Goal: Information Seeking & Learning: Learn about a topic

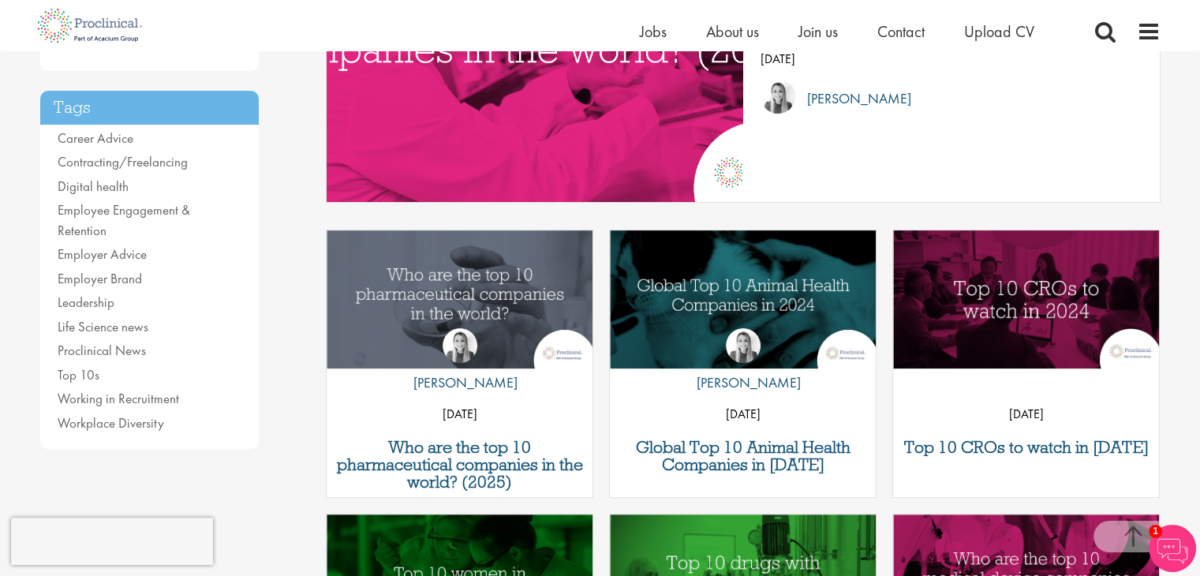
scroll to position [349, 0]
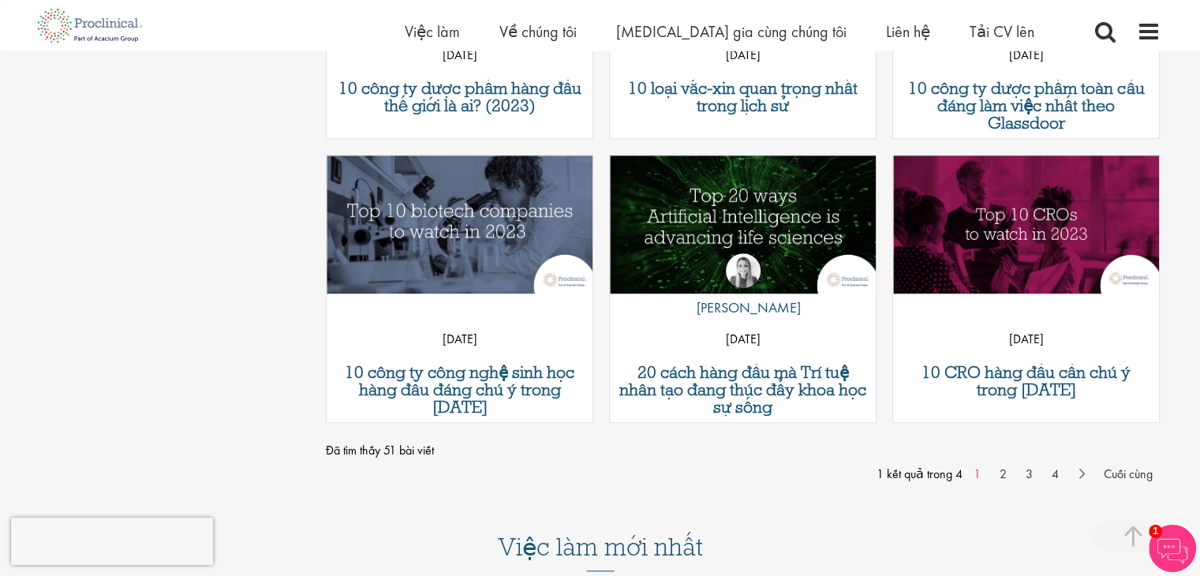
scroll to position [1274, 0]
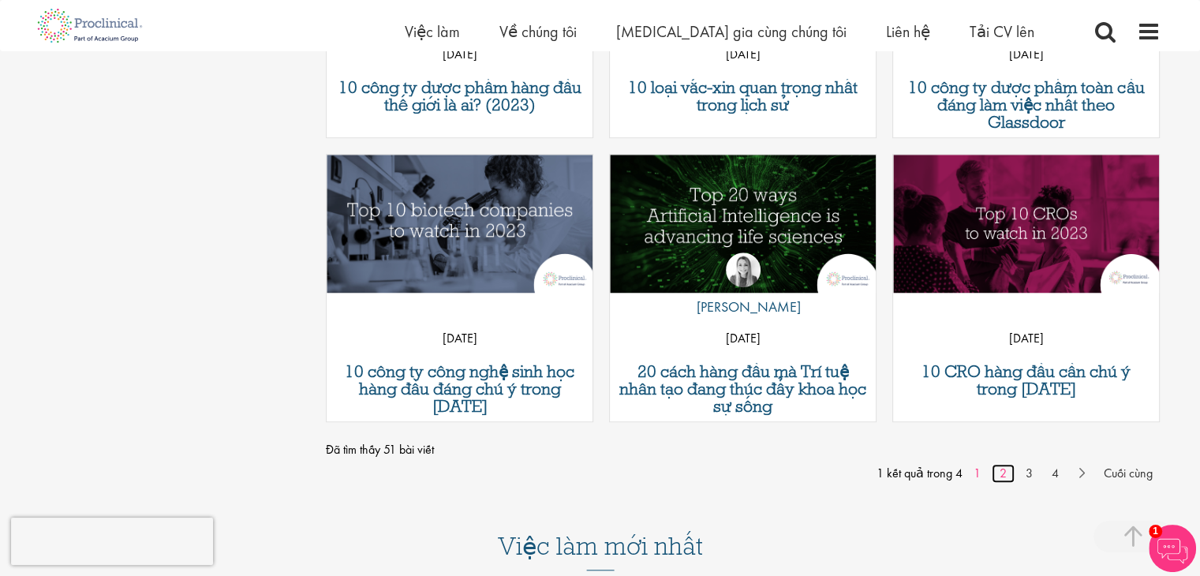
click at [995, 472] on link "2" at bounding box center [1002, 473] width 23 height 19
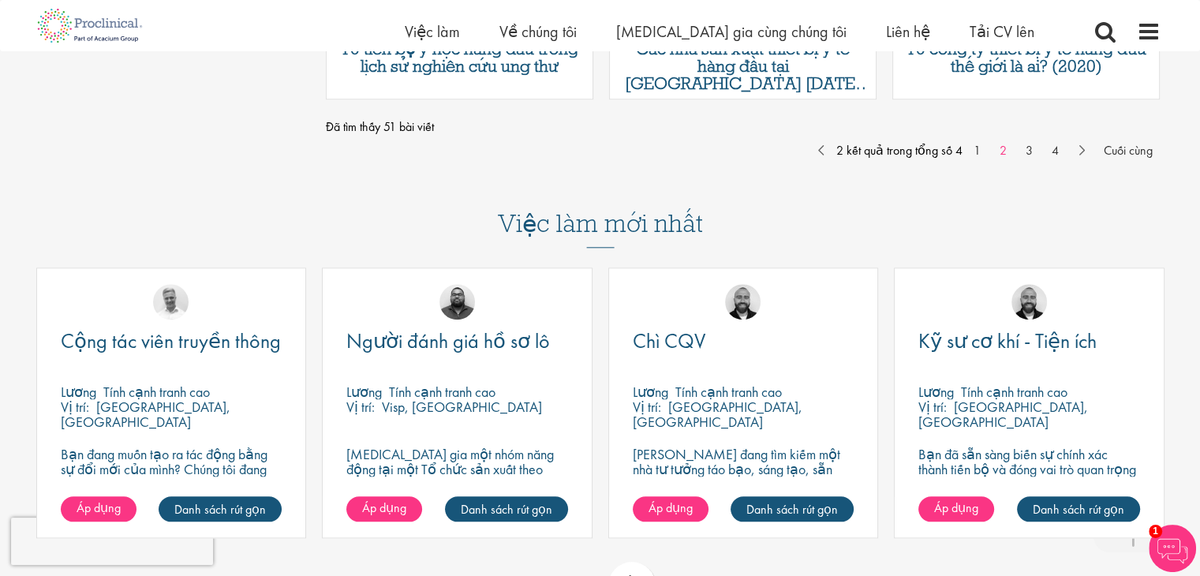
scroll to position [1579, 0]
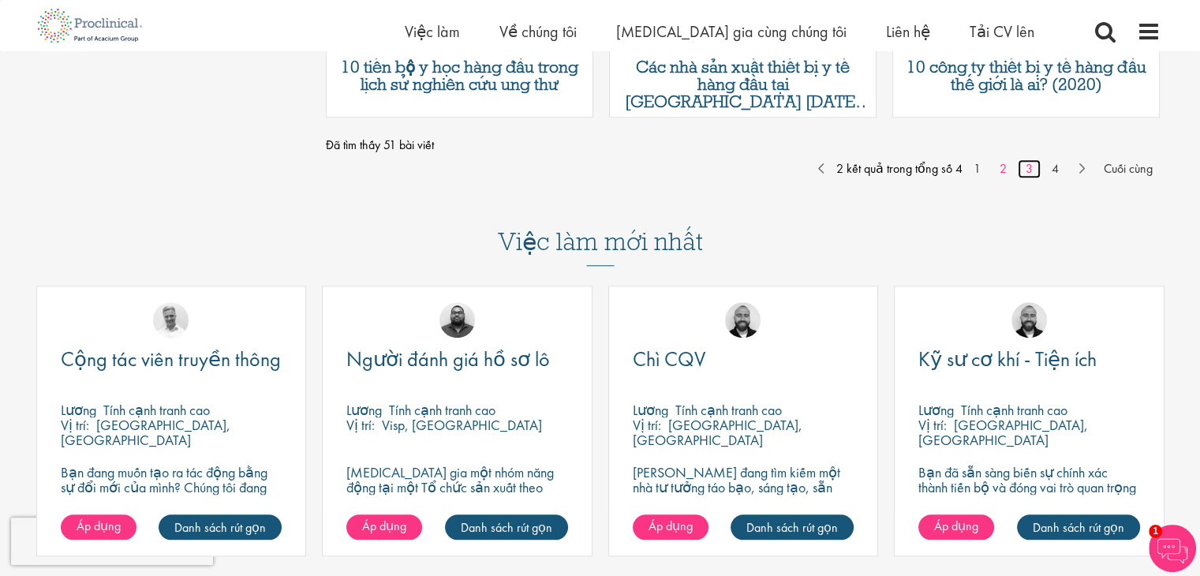
click at [1025, 173] on font "3" at bounding box center [1028, 168] width 7 height 17
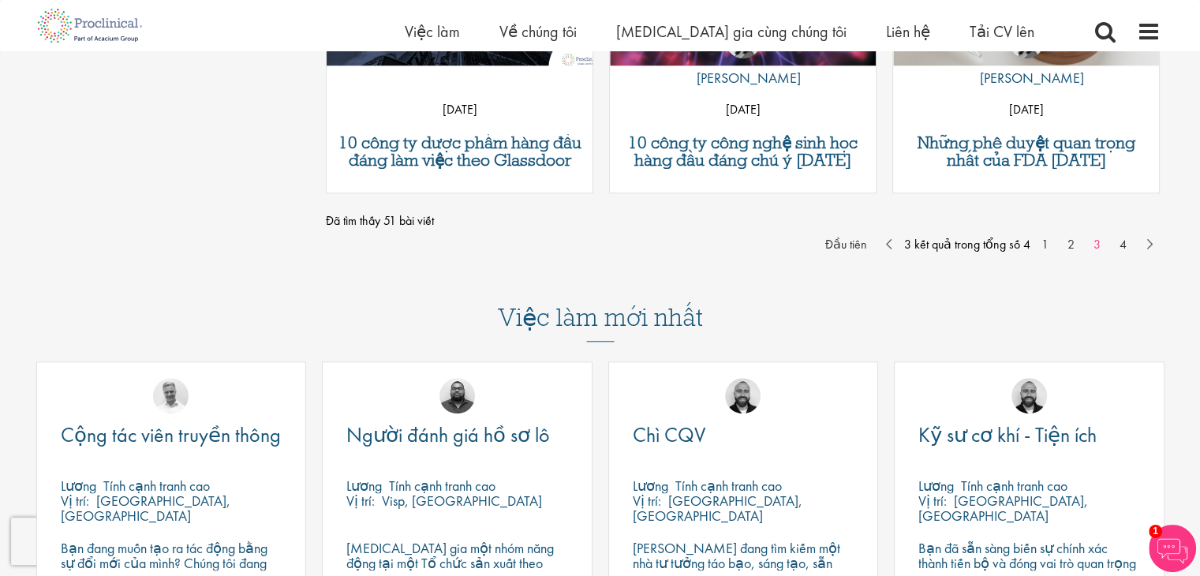
scroll to position [1487, 0]
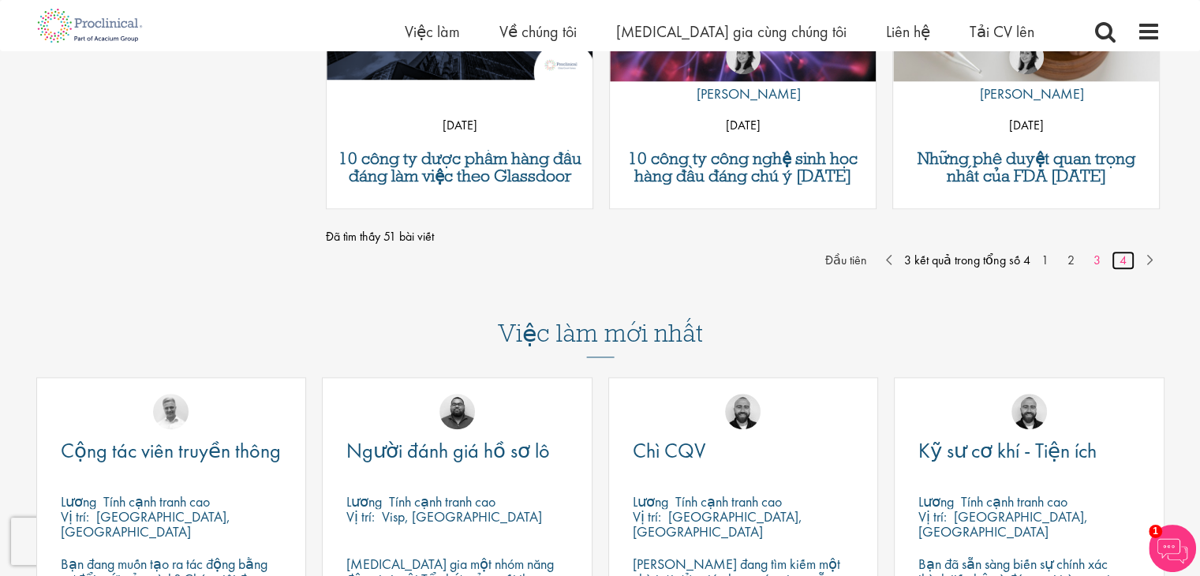
click at [1114, 256] on link "4" at bounding box center [1122, 260] width 23 height 19
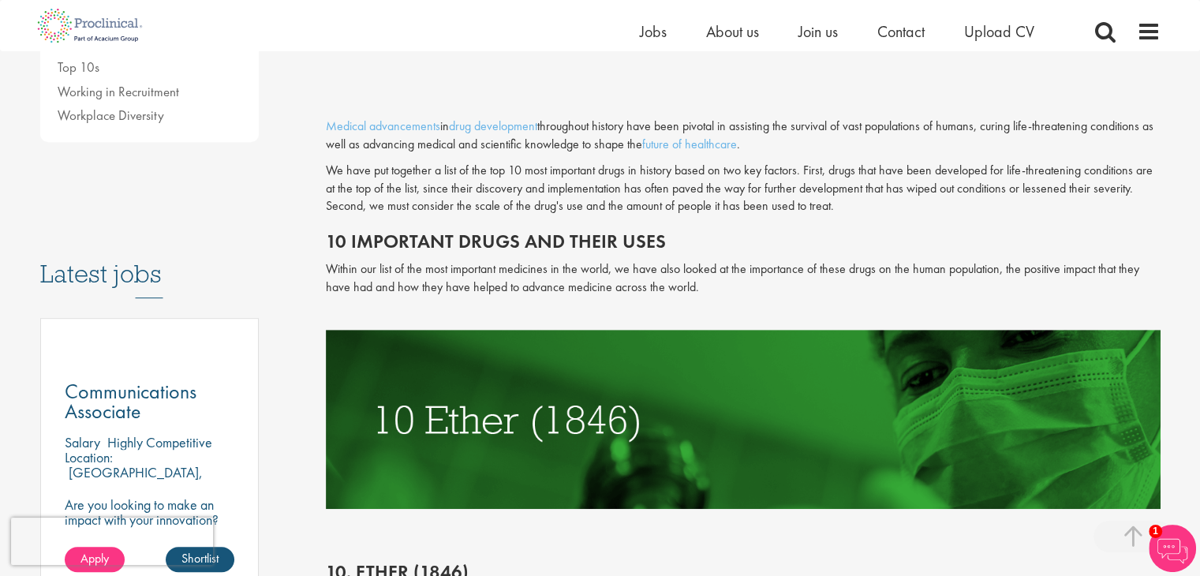
scroll to position [586, 0]
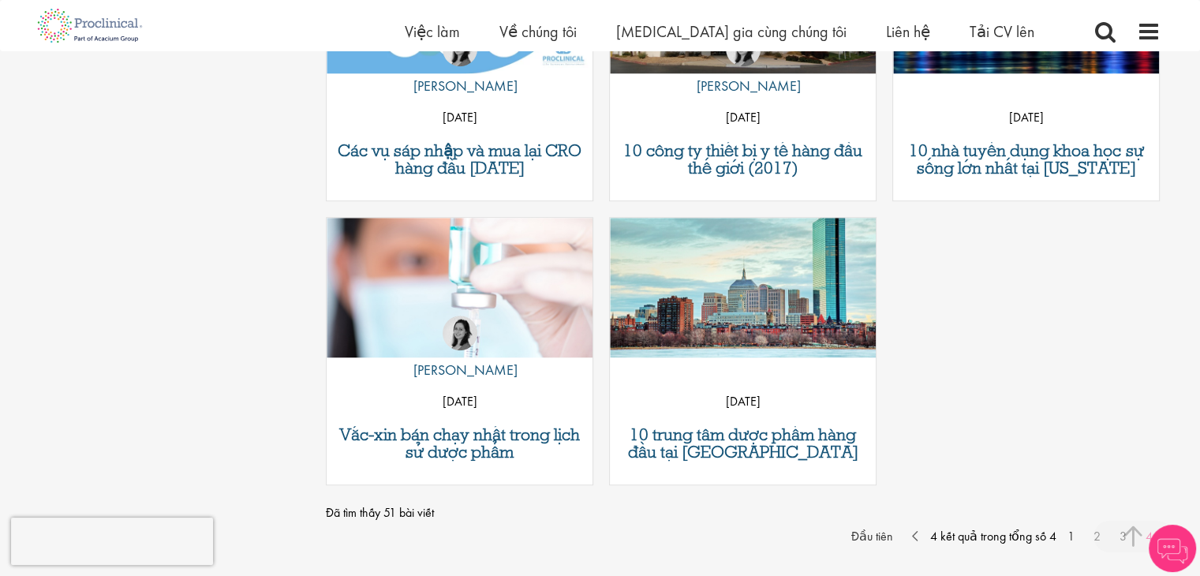
scroll to position [1211, 0]
